Goal: Task Accomplishment & Management: Use online tool/utility

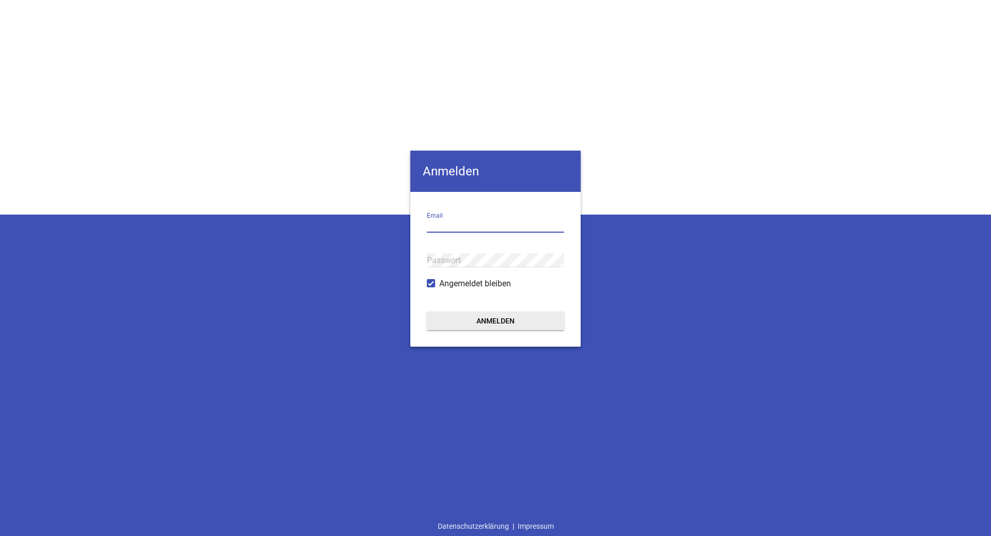
click at [444, 230] on input "email" at bounding box center [495, 226] width 137 height 14
click at [468, 321] on button "Anmelden" at bounding box center [495, 321] width 137 height 19
click at [494, 324] on button "Anmelden" at bounding box center [495, 321] width 137 height 19
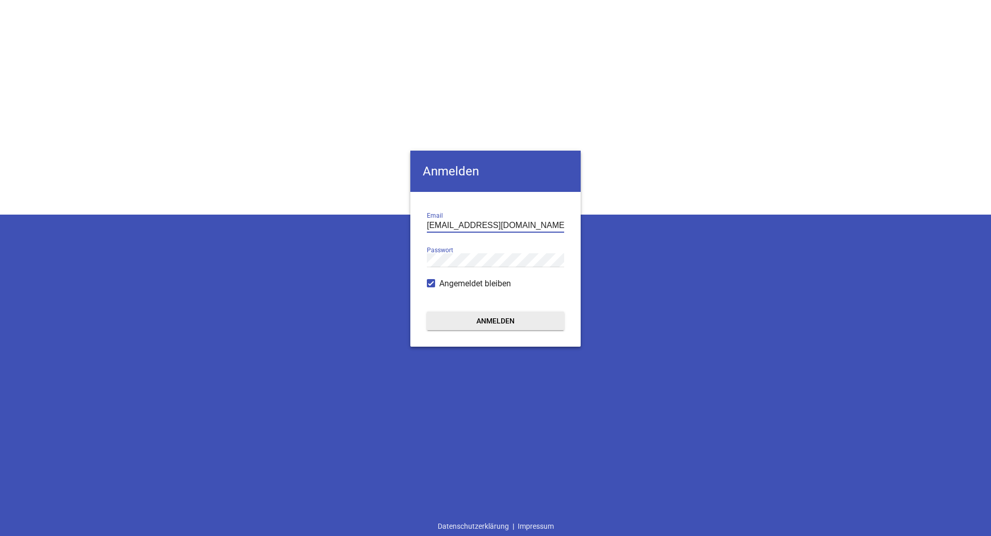
click at [461, 223] on input "werkstatt@wagner-landtechnik.de" at bounding box center [495, 226] width 137 height 14
drag, startPoint x: 461, startPoint y: 223, endPoint x: 366, endPoint y: 225, distance: 95.0
click at [366, 225] on div "Anmelden werkstatt@wagner-landtechnik.de Email Passwort Angemeldet bleiben Anme…" at bounding box center [495, 268] width 991 height 536
click at [451, 229] on input "werkstatt@wagner-landtechnik.de" at bounding box center [495, 226] width 137 height 14
click at [460, 224] on input "werkstatt@wagner-landtechnik.de" at bounding box center [495, 226] width 137 height 14
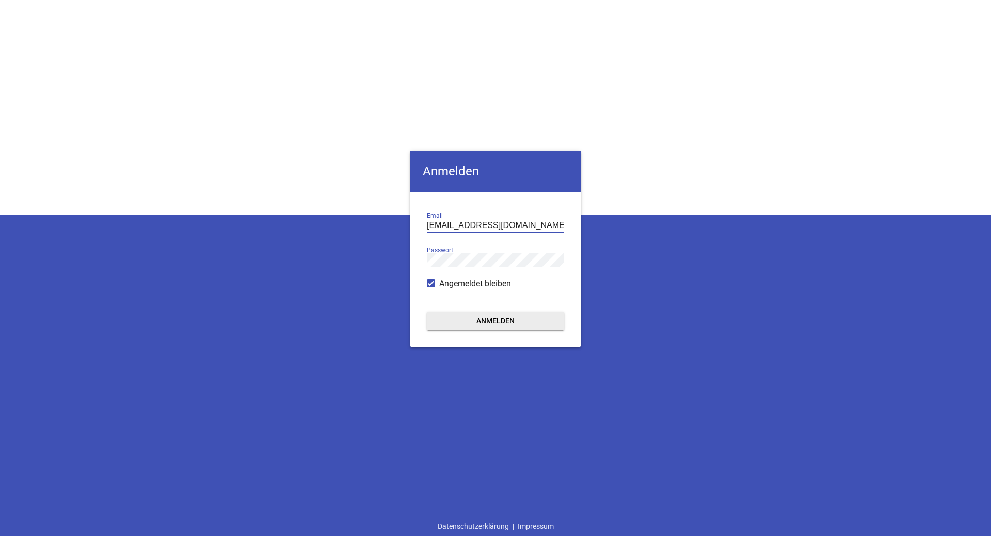
drag, startPoint x: 460, startPoint y: 224, endPoint x: 354, endPoint y: 223, distance: 105.3
click at [354, 223] on div "Anmelden werkstatt@wagner-landtechnik.de Email Passwort Angemeldet bleiben Anme…" at bounding box center [495, 268] width 991 height 536
click at [428, 227] on input "werkstatt@wagner-landtechnik.de" at bounding box center [495, 226] width 137 height 14
click at [428, 223] on input "werkstatt@wagner-landtechnik.de" at bounding box center [495, 226] width 137 height 14
drag, startPoint x: 428, startPoint y: 222, endPoint x: 450, endPoint y: 224, distance: 22.8
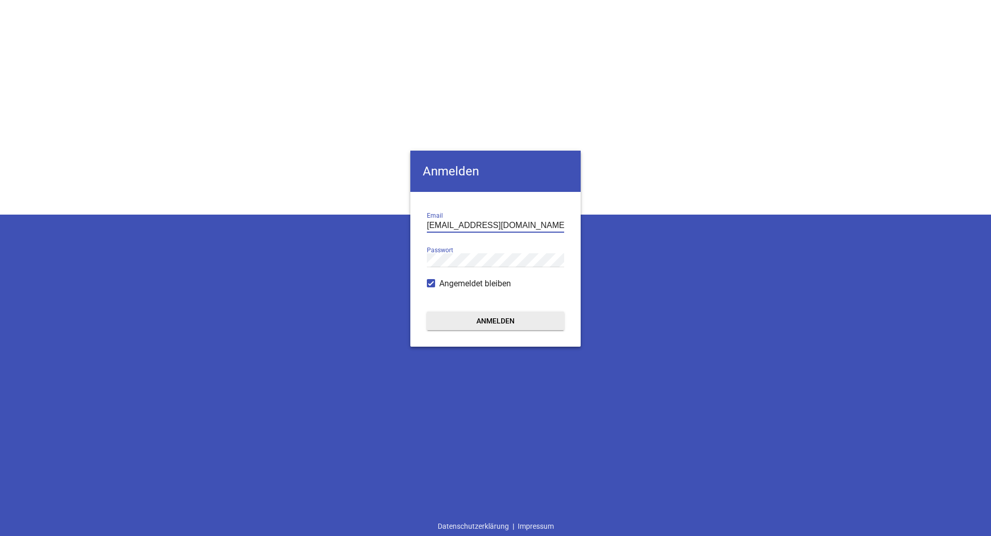
click at [450, 224] on input "werkstatt@wagner-landtechnik.de" at bounding box center [495, 226] width 137 height 14
type input "garantie@wagner-landtechnik.de"
click at [427, 312] on button "Anmelden" at bounding box center [495, 321] width 137 height 19
click at [508, 323] on button "Anmelden" at bounding box center [495, 321] width 137 height 19
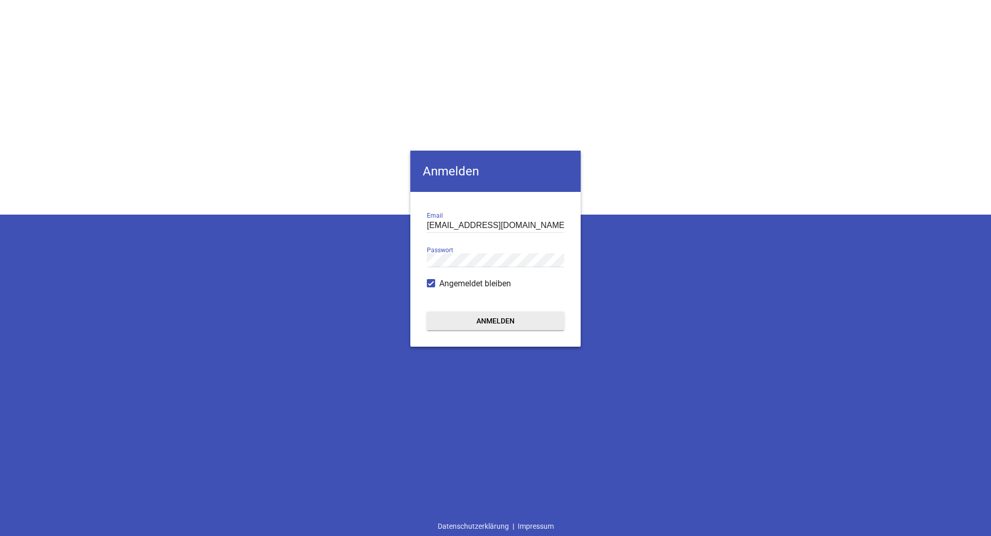
click at [623, 166] on div "Anmelden garantie@wagner-landtechnik.de Email Passwort Angemeldet bleiben Anmel…" at bounding box center [495, 268] width 991 height 536
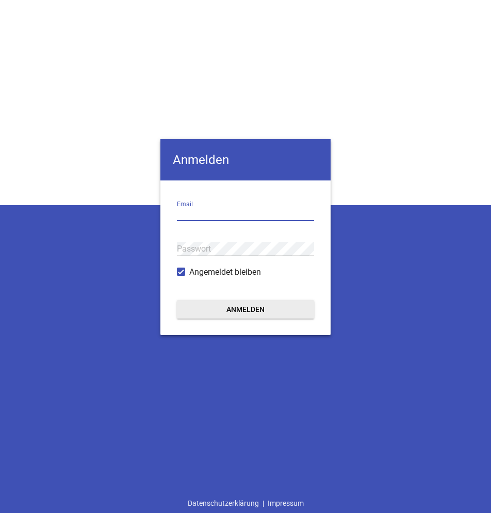
click at [219, 215] on input "email" at bounding box center [245, 214] width 137 height 14
click at [240, 220] on input "email" at bounding box center [245, 214] width 137 height 14
type input "[EMAIL_ADDRESS][DOMAIN_NAME]"
click at [271, 309] on button "Anmelden" at bounding box center [245, 309] width 137 height 19
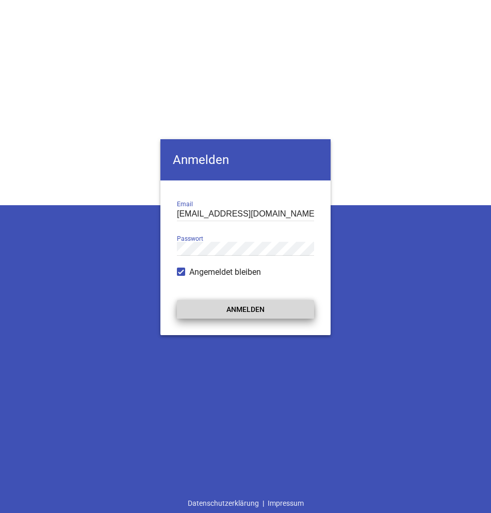
click at [271, 309] on button "Anmelden" at bounding box center [245, 309] width 137 height 19
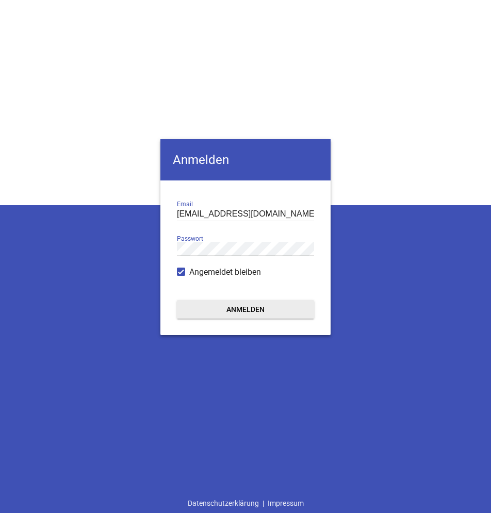
click at [271, 309] on button "Anmelden" at bounding box center [245, 309] width 137 height 19
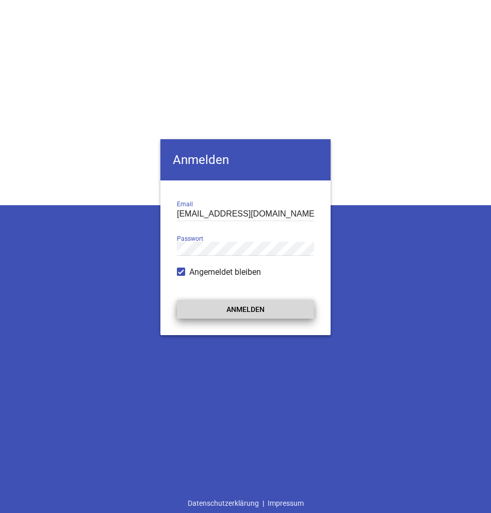
click at [271, 309] on button "Anmelden" at bounding box center [245, 309] width 137 height 19
click at [271, 310] on button "Anmelden" at bounding box center [245, 309] width 137 height 19
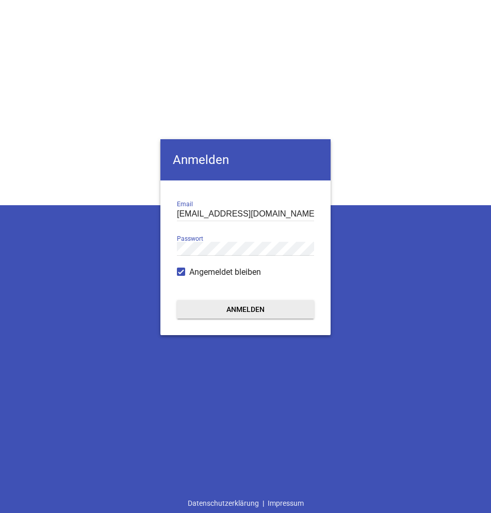
click at [271, 310] on button "Anmelden" at bounding box center [245, 309] width 137 height 19
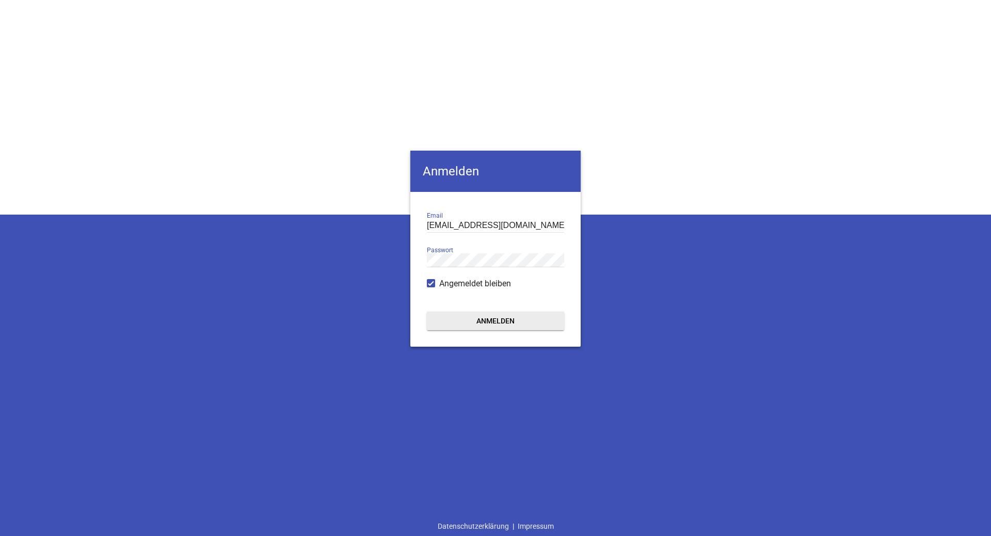
click at [475, 319] on button "Anmelden" at bounding box center [495, 321] width 137 height 19
drag, startPoint x: 561, startPoint y: 222, endPoint x: 394, endPoint y: 229, distance: 167.3
click at [394, 229] on div "Anmelden werkstatt@wagner-landtechnik.de Email Passwort Angemeldet bleiben Anme…" at bounding box center [495, 268] width 991 height 536
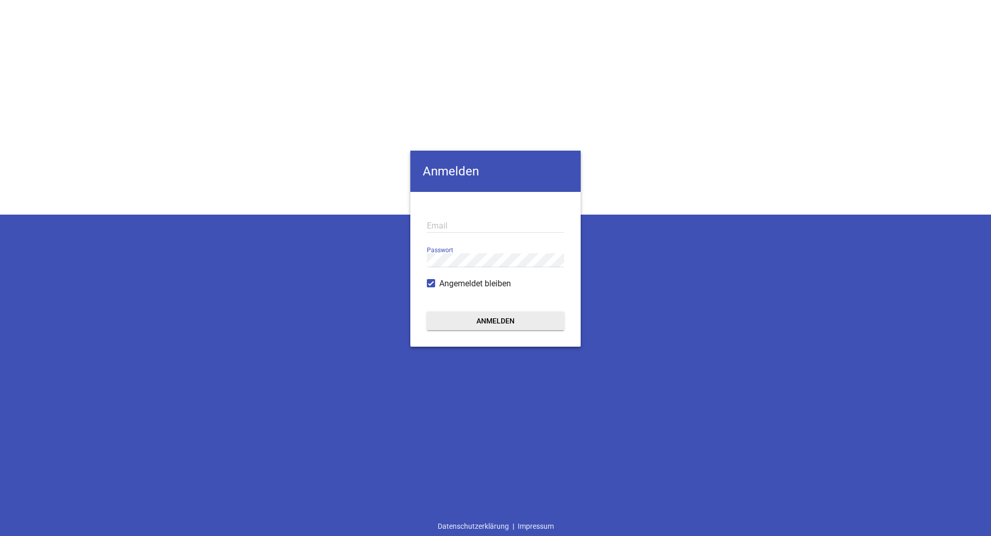
click at [491, 319] on button "Anmelden" at bounding box center [495, 321] width 137 height 19
click at [462, 224] on input "email" at bounding box center [495, 226] width 137 height 14
